Goal: Transaction & Acquisition: Purchase product/service

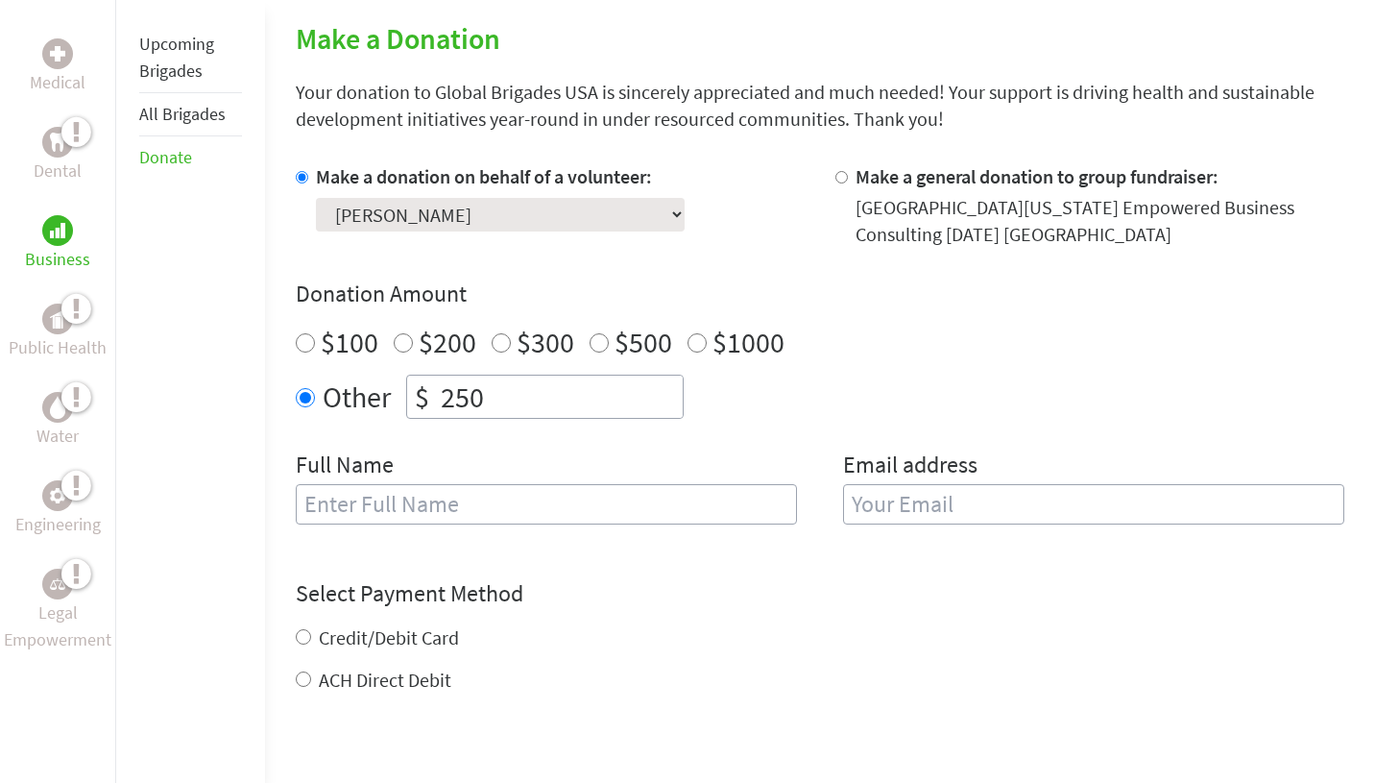
scroll to position [449, 0]
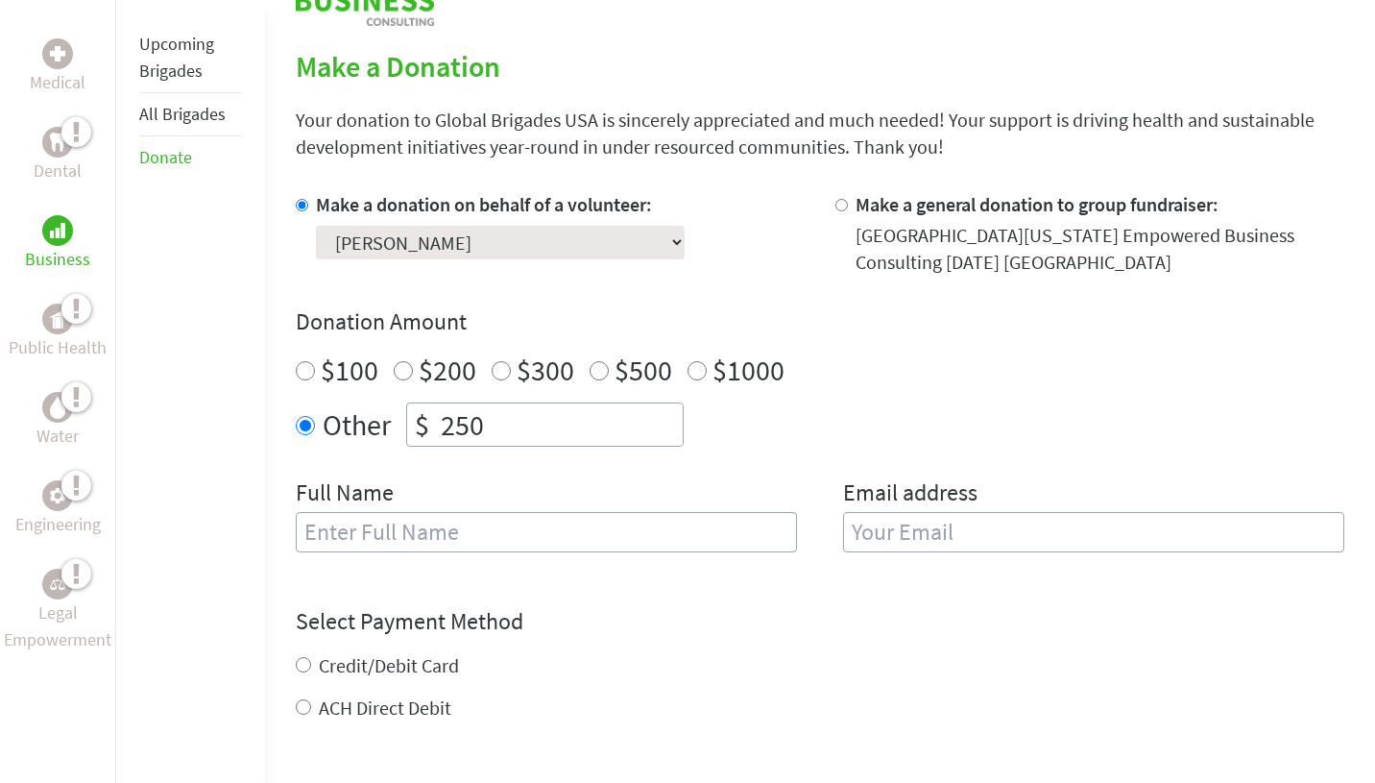
click at [403, 685] on div "Credit/Debit Card ACH Direct Debit" at bounding box center [820, 686] width 1048 height 69
click at [412, 674] on label "Credit/Debit Card" at bounding box center [389, 665] width 140 height 24
click at [311, 672] on input "Credit/Debit Card" at bounding box center [303, 664] width 15 height 15
radio input "true"
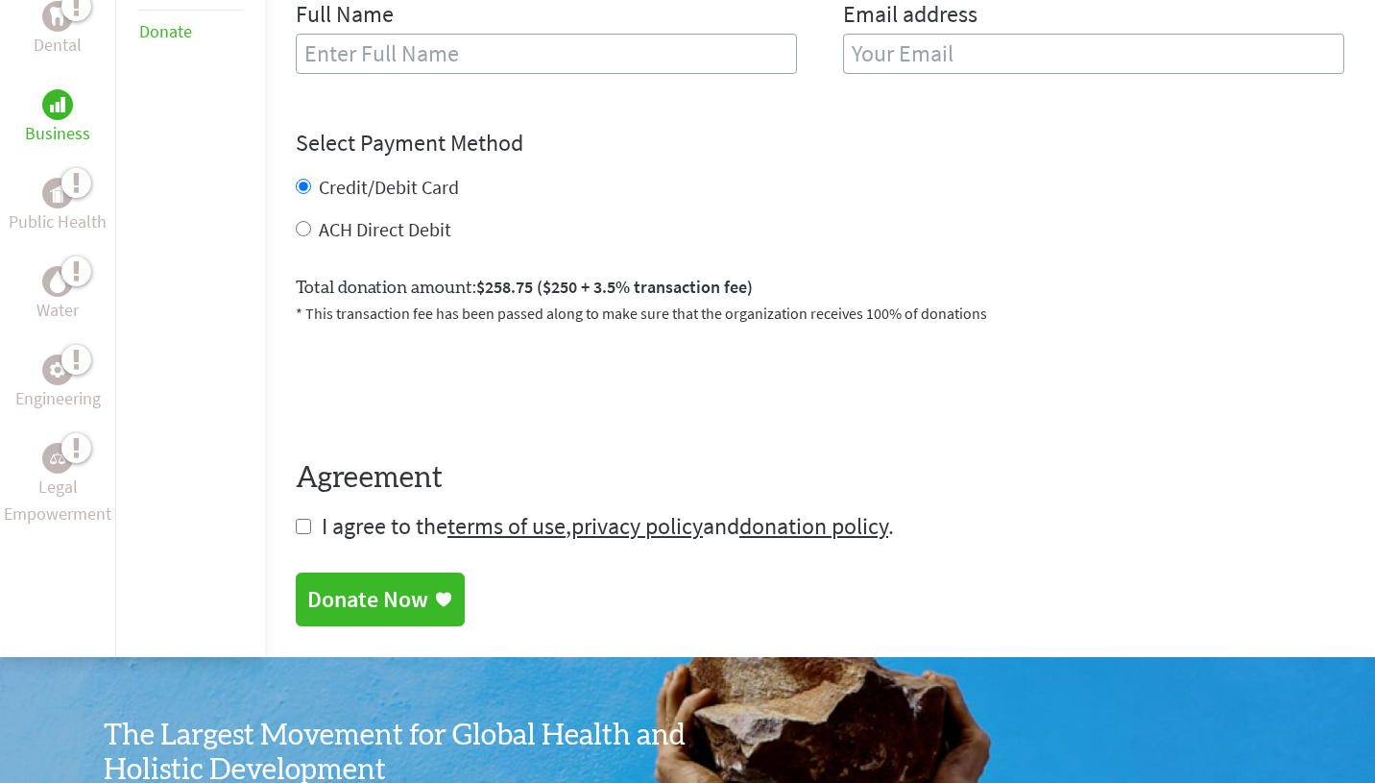
scroll to position [1005, 0]
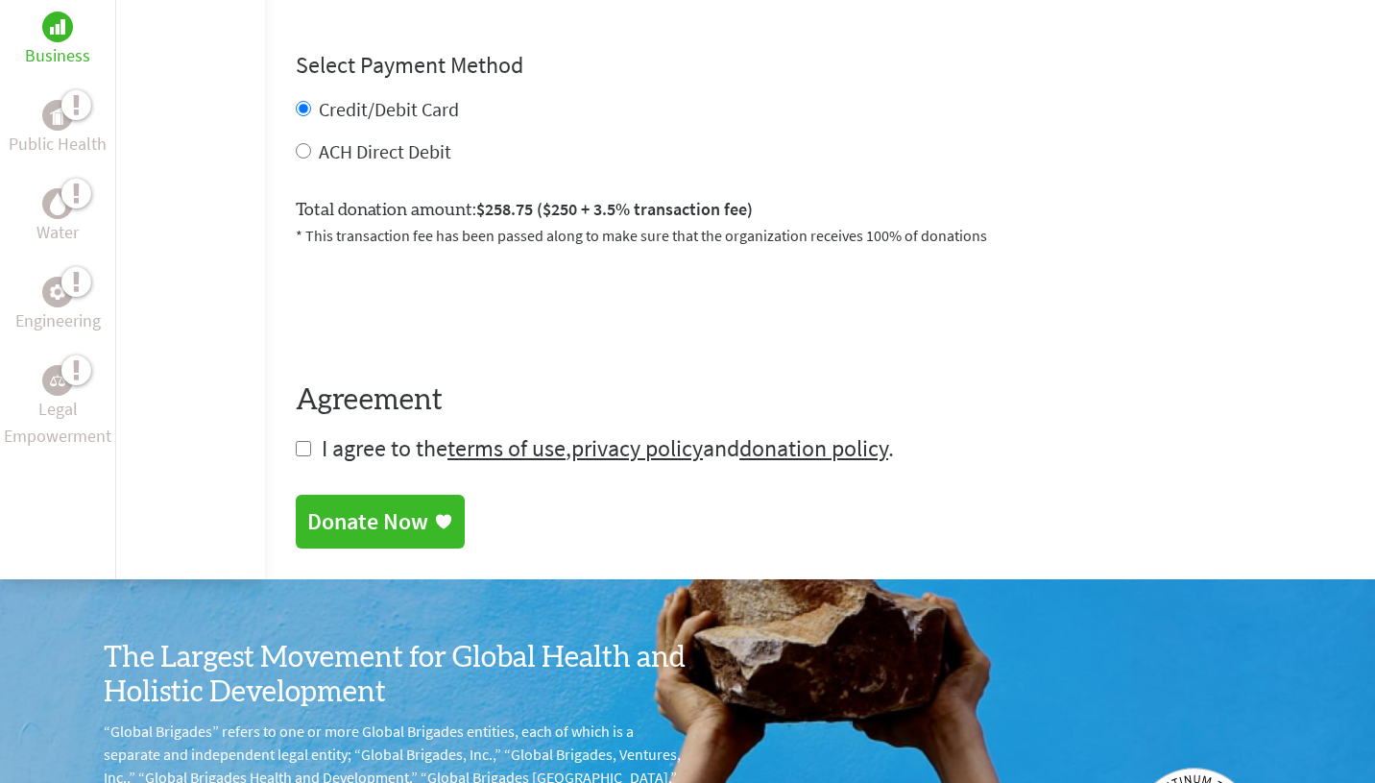
click at [315, 462] on form "Make a donation on behalf of a volunteer: Select a volunteer... [PERSON_NAME] […" at bounding box center [820, 49] width 1048 height 829
click at [308, 456] on form "Make a donation on behalf of a volunteer: Select a volunteer... [PERSON_NAME] […" at bounding box center [820, 49] width 1048 height 829
click at [301, 452] on input "checkbox" at bounding box center [303, 448] width 15 height 15
checkbox input "true"
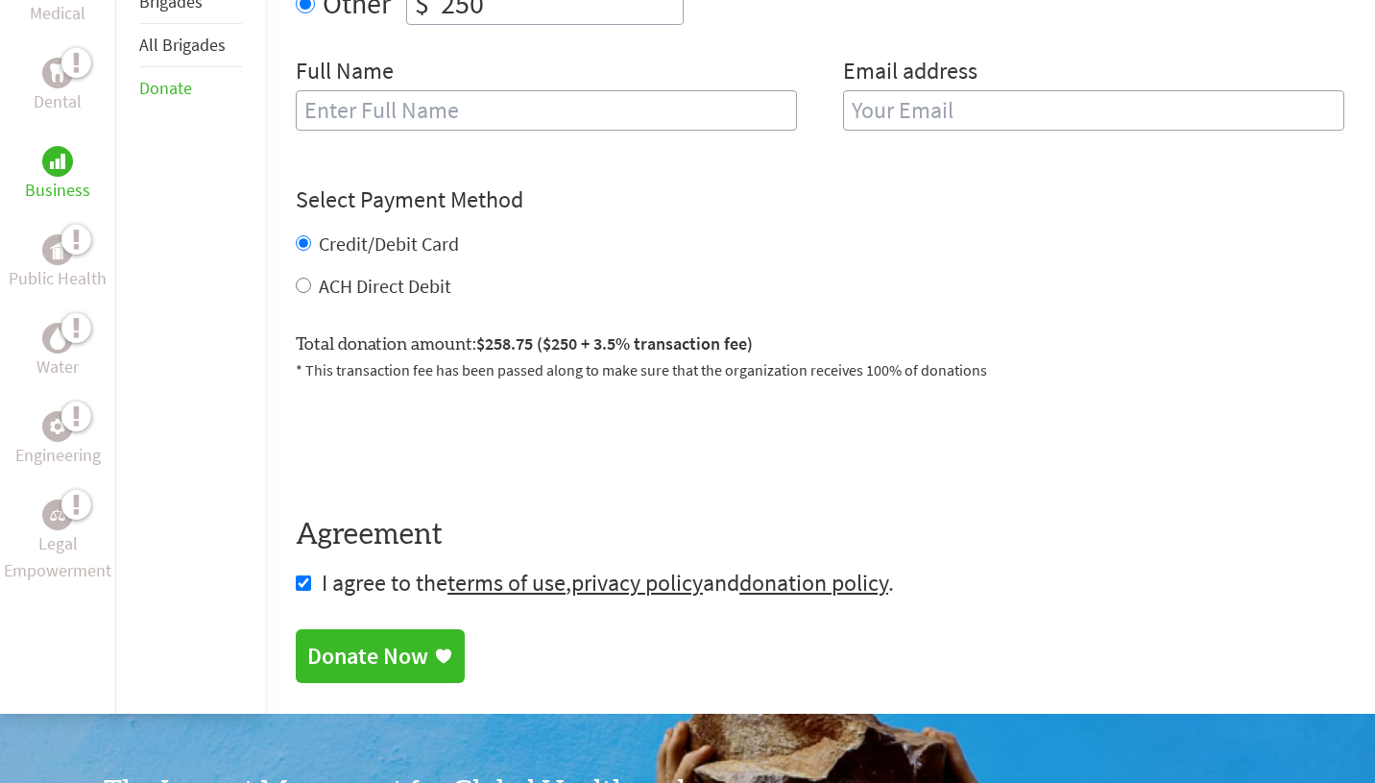
scroll to position [678, 0]
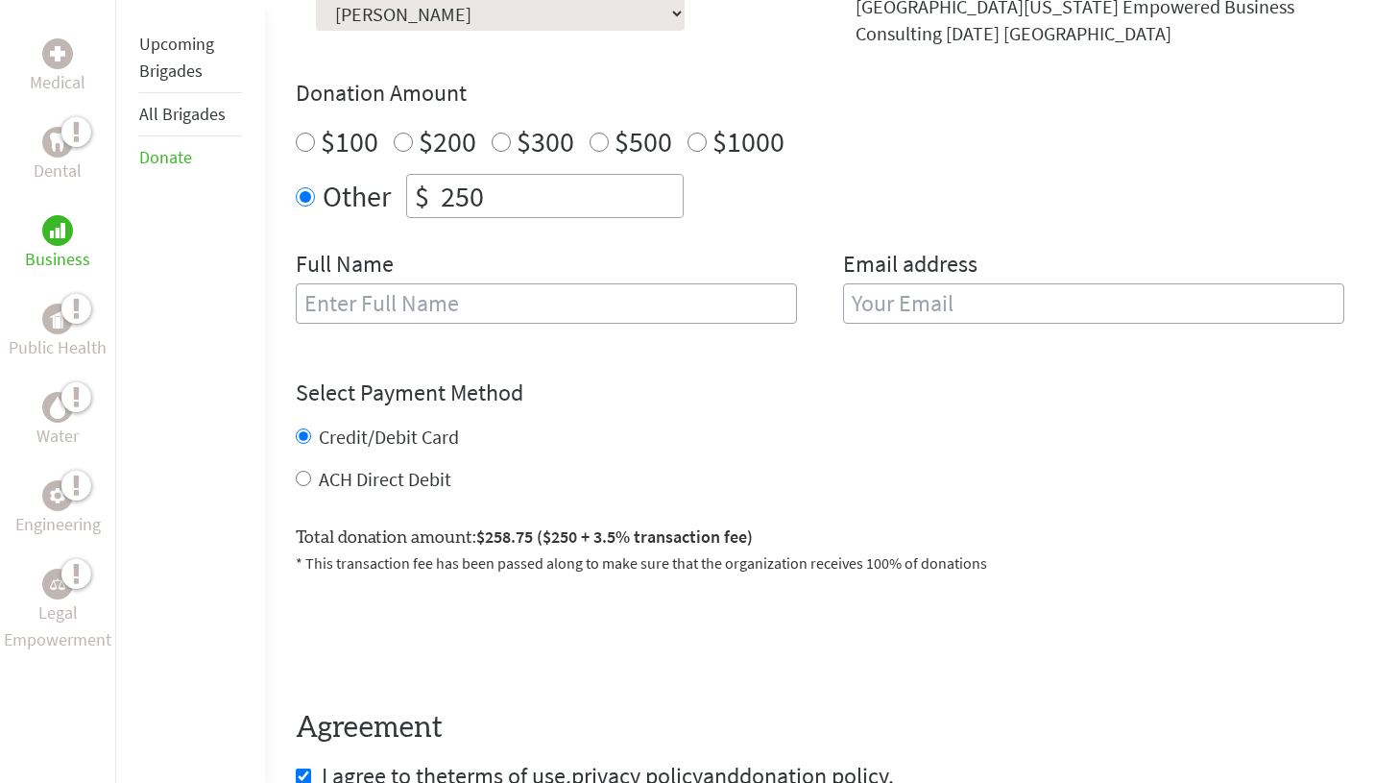
click at [479, 312] on input "text" at bounding box center [546, 303] width 501 height 40
type input "[PERSON_NAME]"
click at [899, 314] on input "email" at bounding box center [1093, 303] width 501 height 40
drag, startPoint x: 1134, startPoint y: 309, endPoint x: 826, endPoint y: 307, distance: 308.2
click at [826, 307] on div "Full Name [PERSON_NAME] Email address [EMAIL_ADDRESS][DOMAIN_NAME]" at bounding box center [820, 298] width 1048 height 98
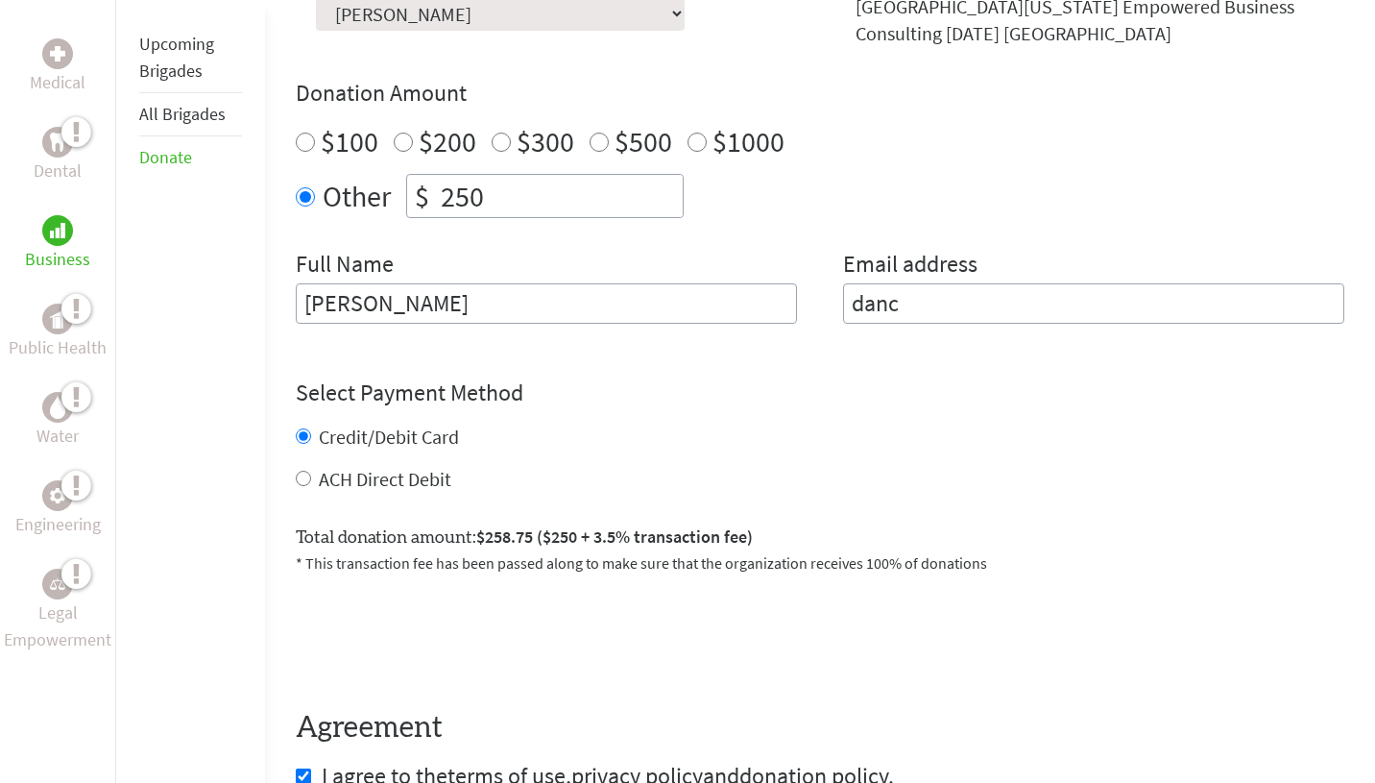
type input "[EMAIL_ADDRESS][DOMAIN_NAME]"
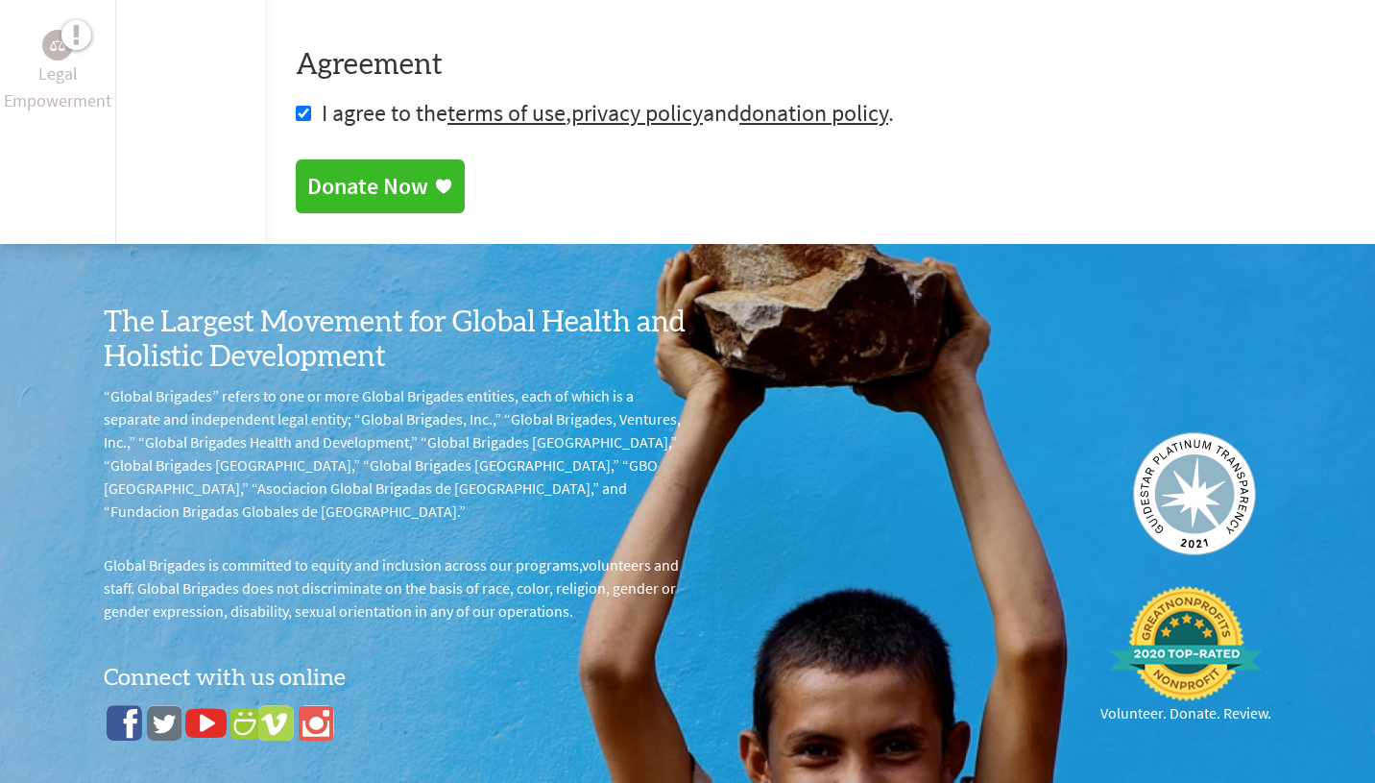
scroll to position [1288, 0]
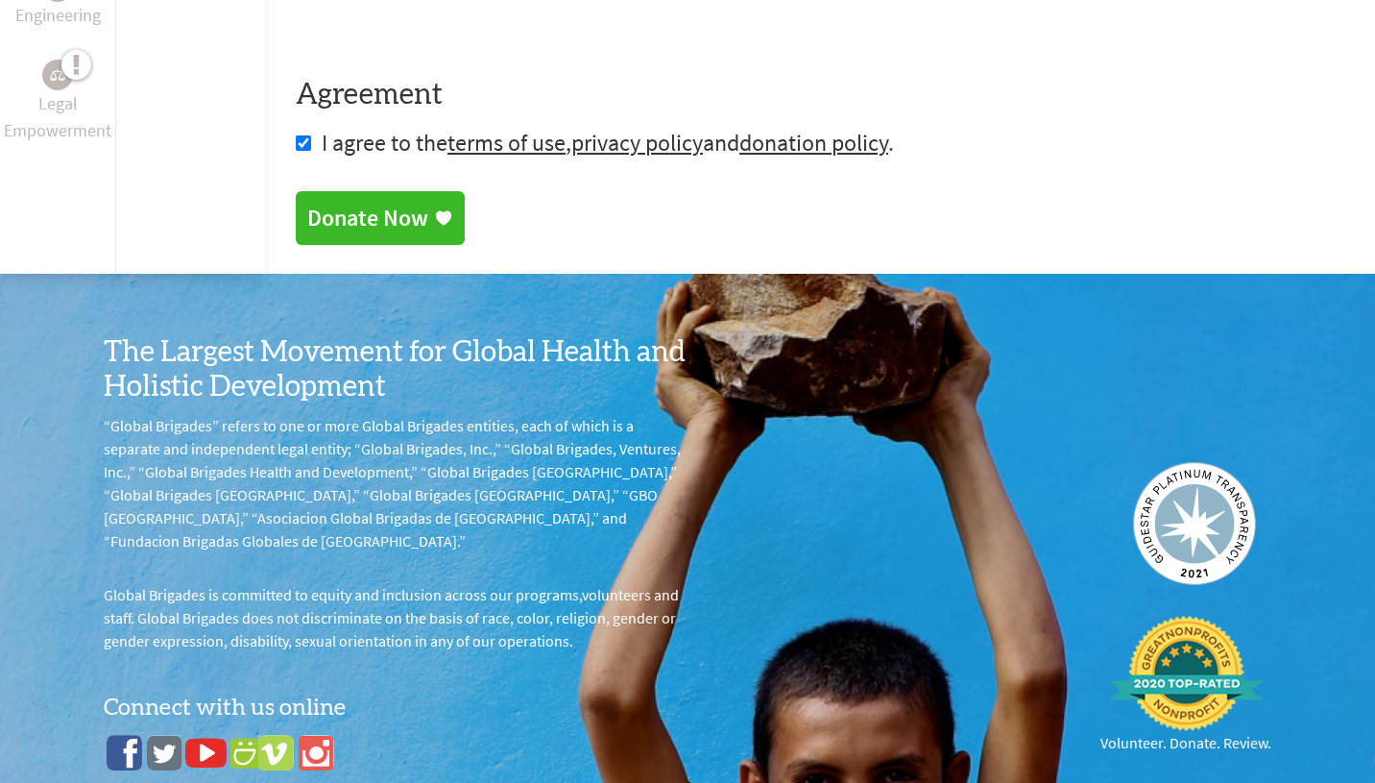
click at [387, 218] on div "Donate Now" at bounding box center [367, 218] width 121 height 31
